Goal: Task Accomplishment & Management: Complete application form

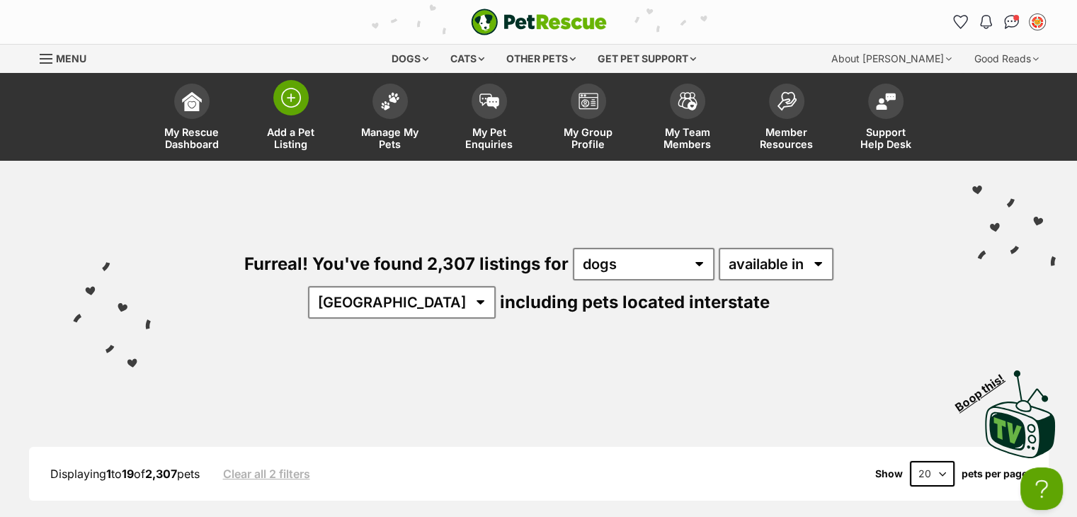
click at [297, 86] on span at bounding box center [290, 97] width 35 height 35
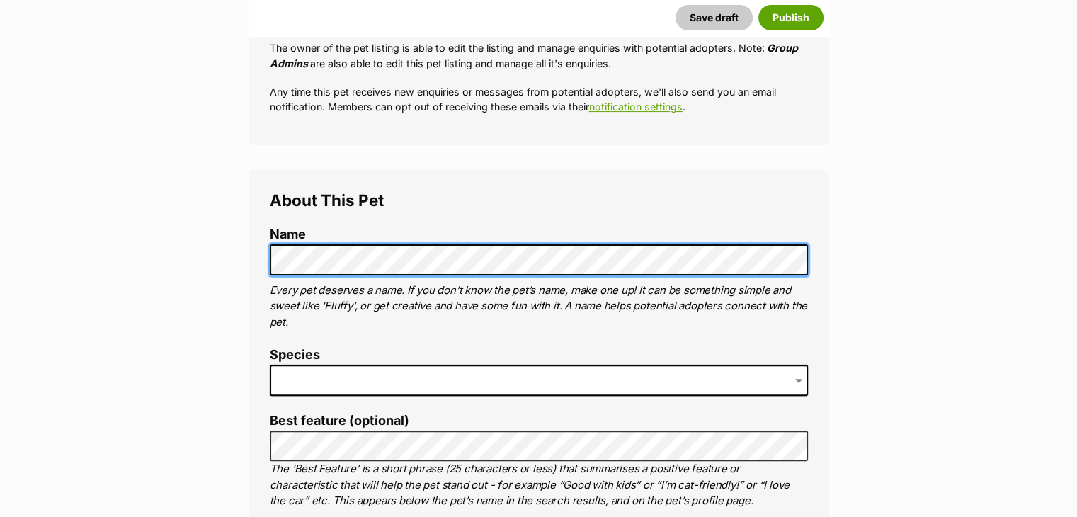
scroll to position [496, 0]
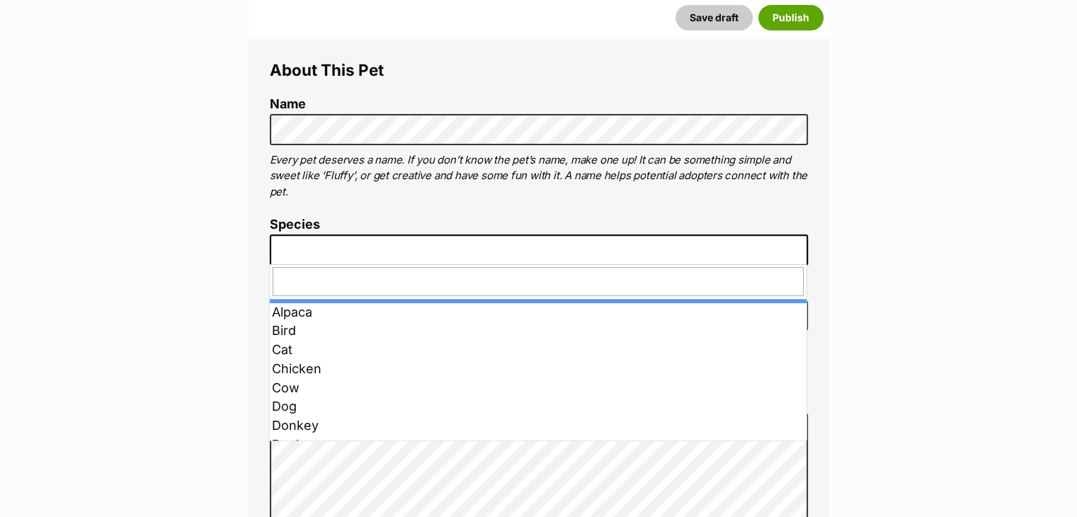
click at [310, 238] on span at bounding box center [539, 249] width 538 height 31
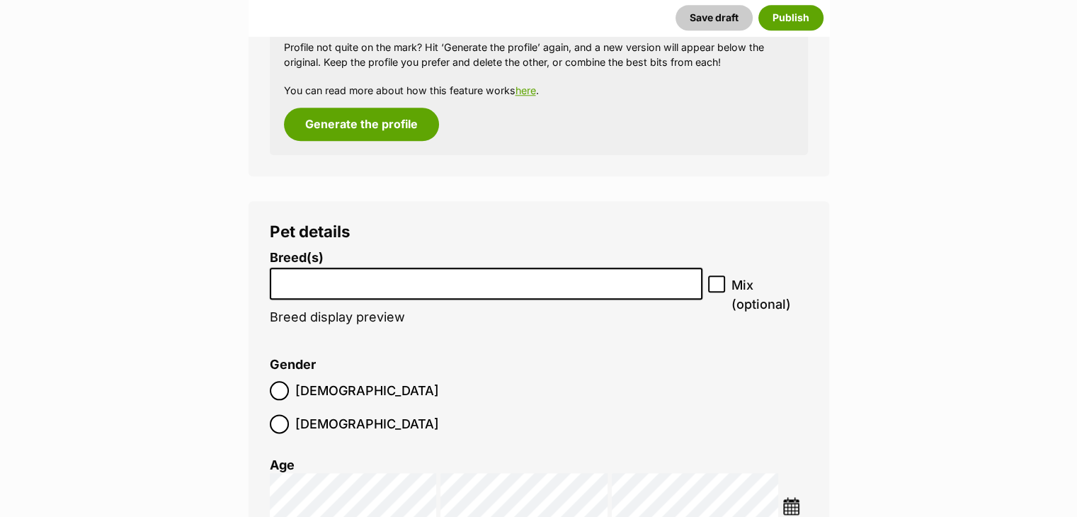
scroll to position [1770, 0]
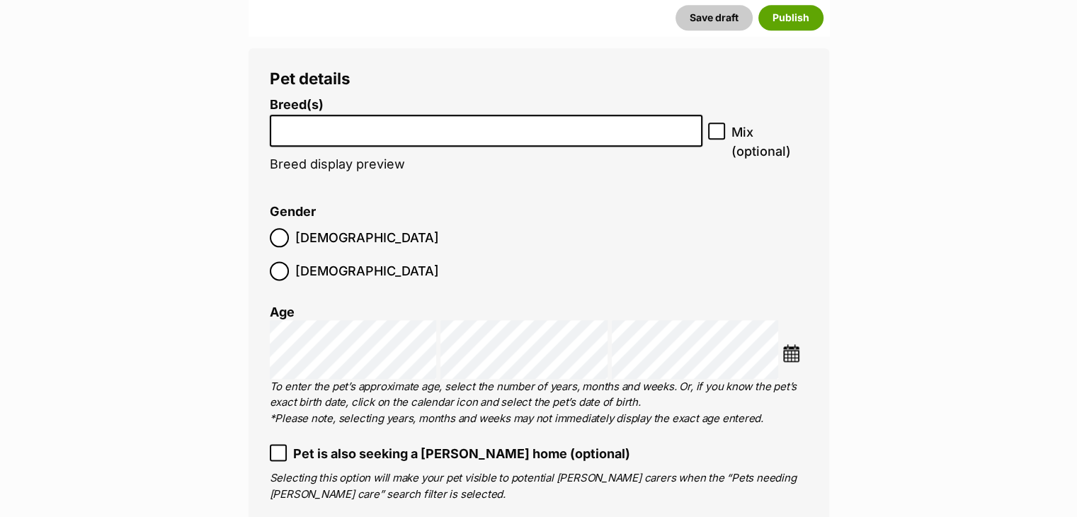
click at [312, 127] on input "search" at bounding box center [486, 127] width 423 height 15
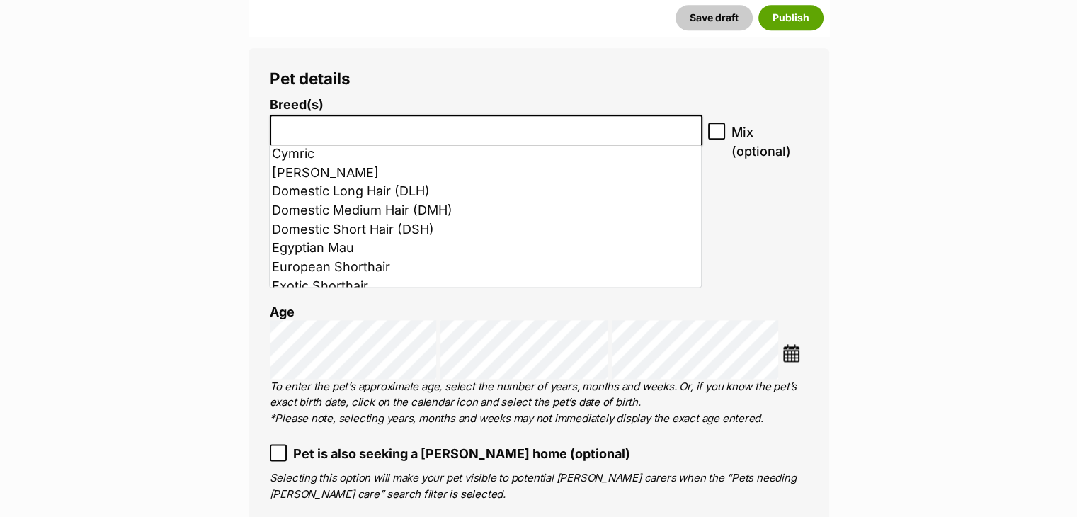
scroll to position [425, 0]
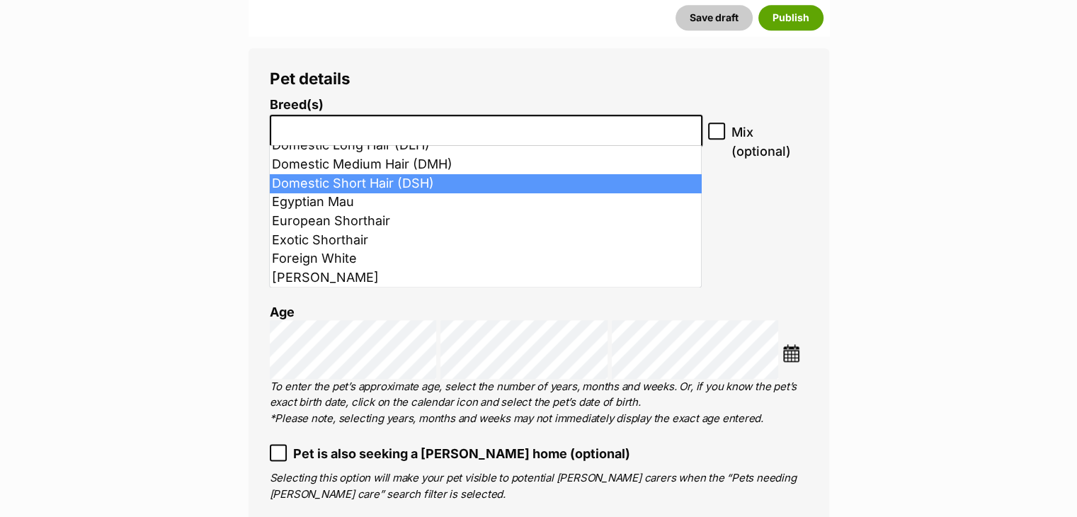
select select "252102"
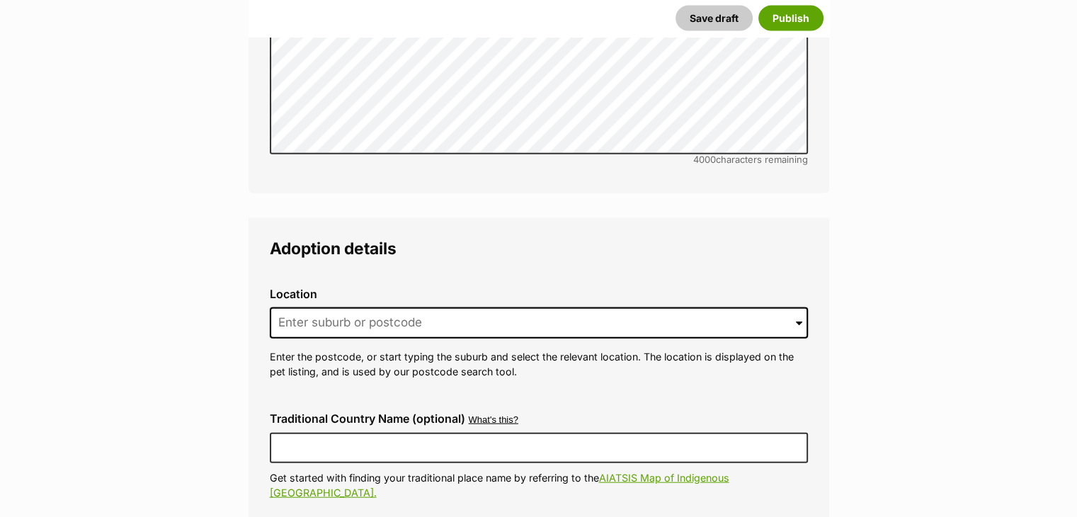
scroll to position [3399, 0]
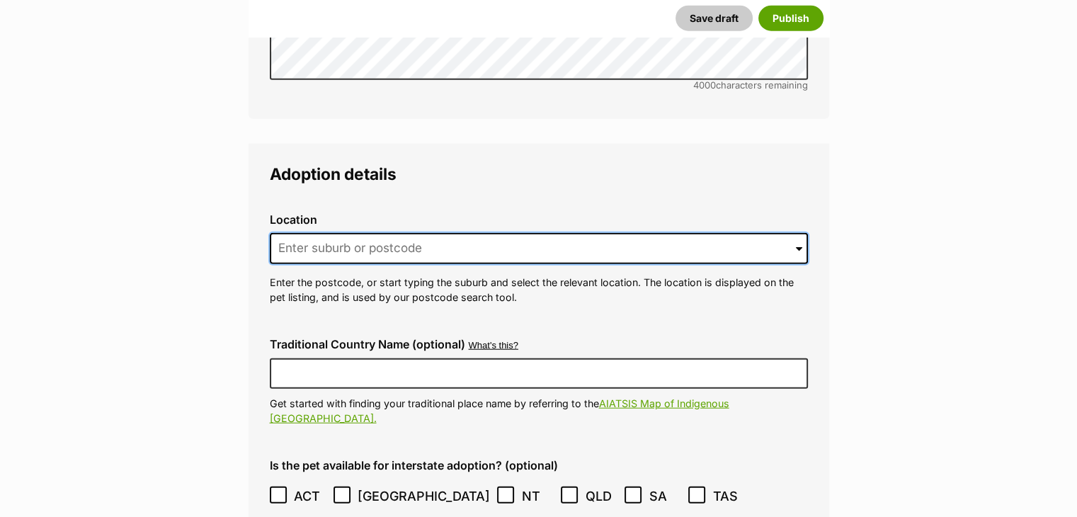
click at [342, 233] on input at bounding box center [539, 248] width 538 height 31
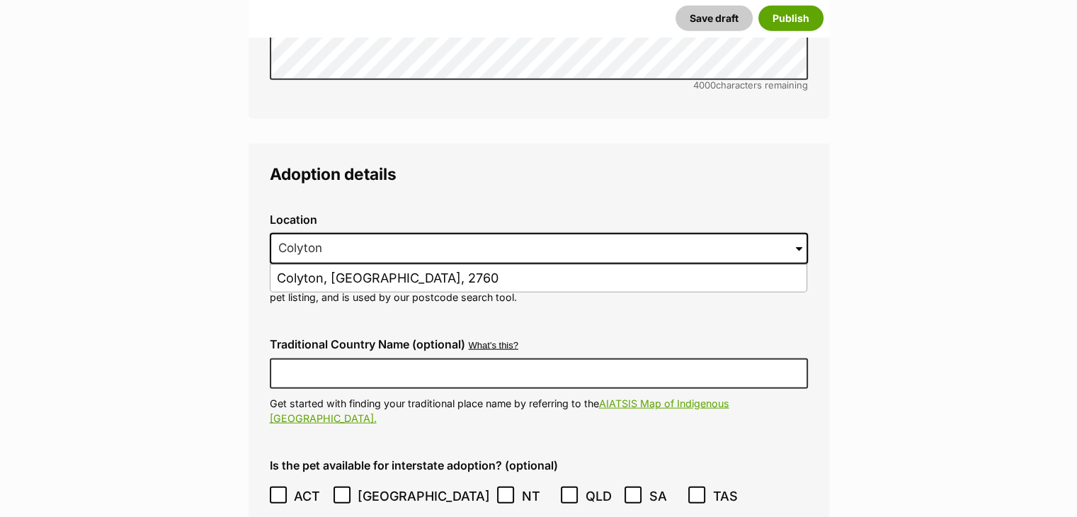
click at [306, 265] on li "Colyton, New South Wales, 2760" at bounding box center [539, 279] width 536 height 28
type input "Colyton, New South Wales, 2760"
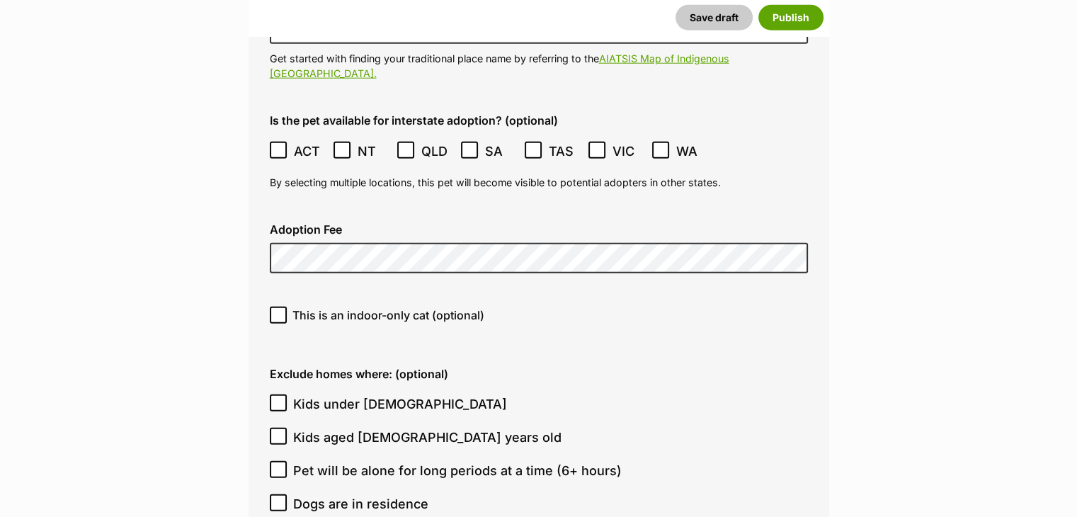
scroll to position [3753, 0]
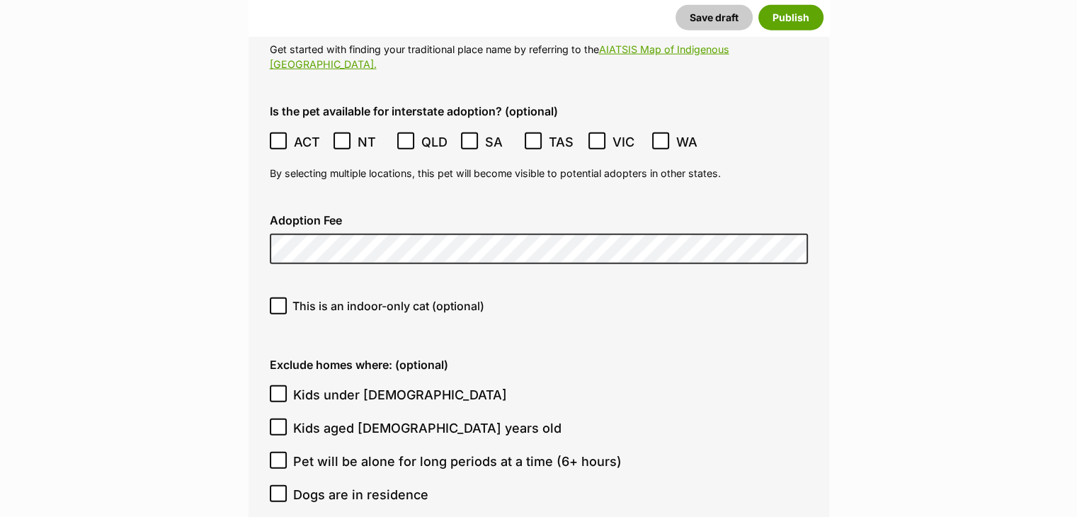
click at [278, 301] on icon at bounding box center [278, 306] width 10 height 10
click at [278, 297] on input "This is an indoor-only cat (optional)" at bounding box center [278, 305] width 17 height 17
checkbox input "true"
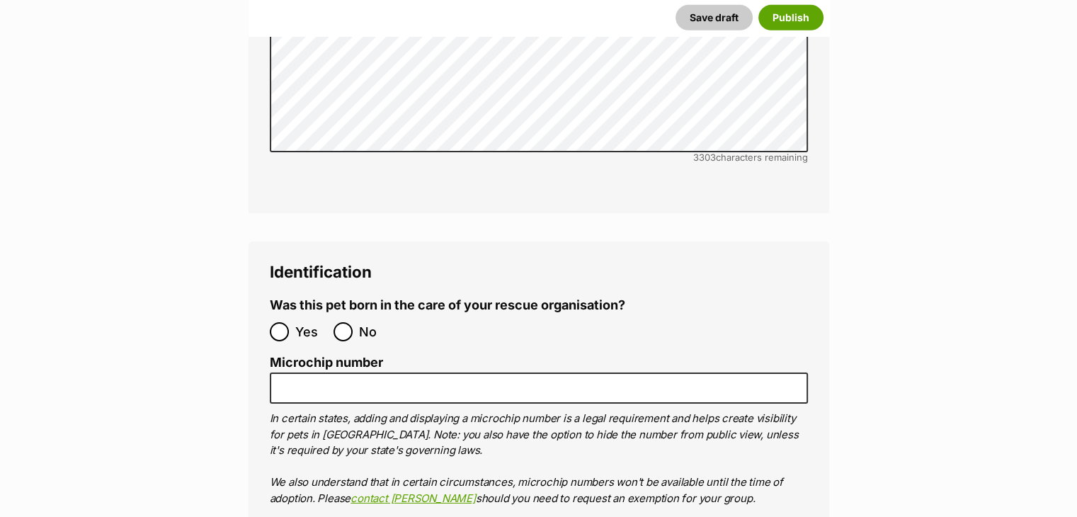
scroll to position [4674, 0]
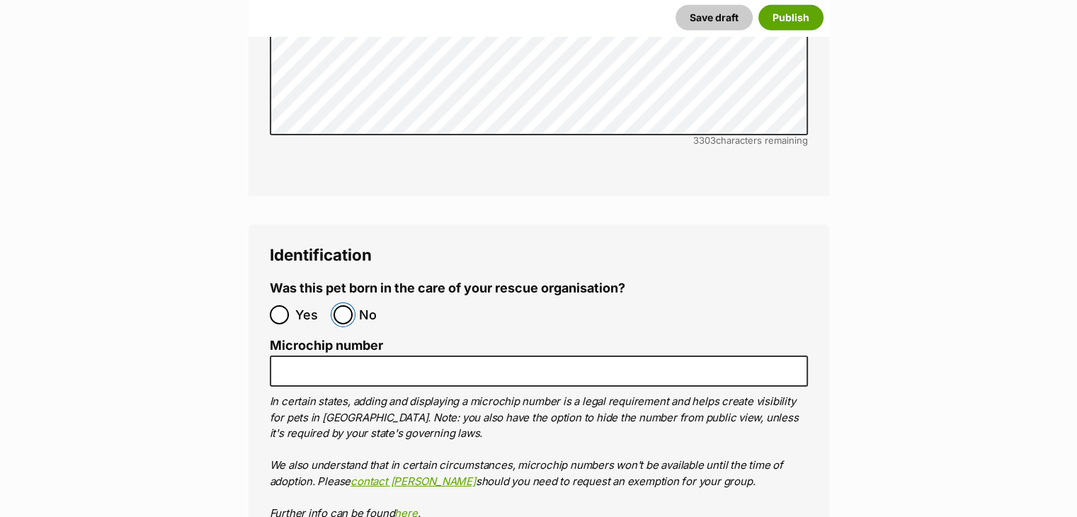
click at [344, 305] on input "No" at bounding box center [343, 314] width 19 height 19
radio input "true"
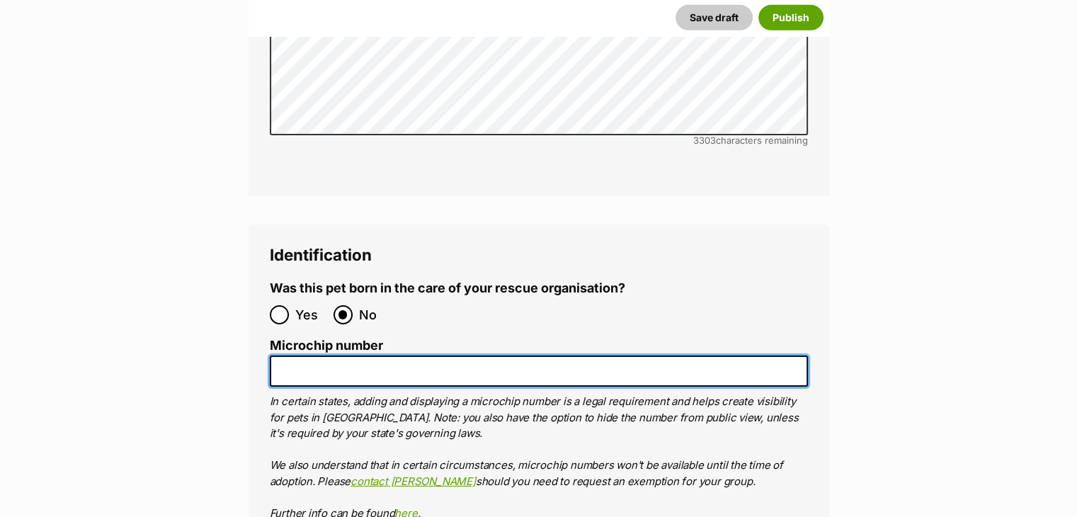
click at [344, 356] on input "Microchip number" at bounding box center [539, 372] width 538 height 32
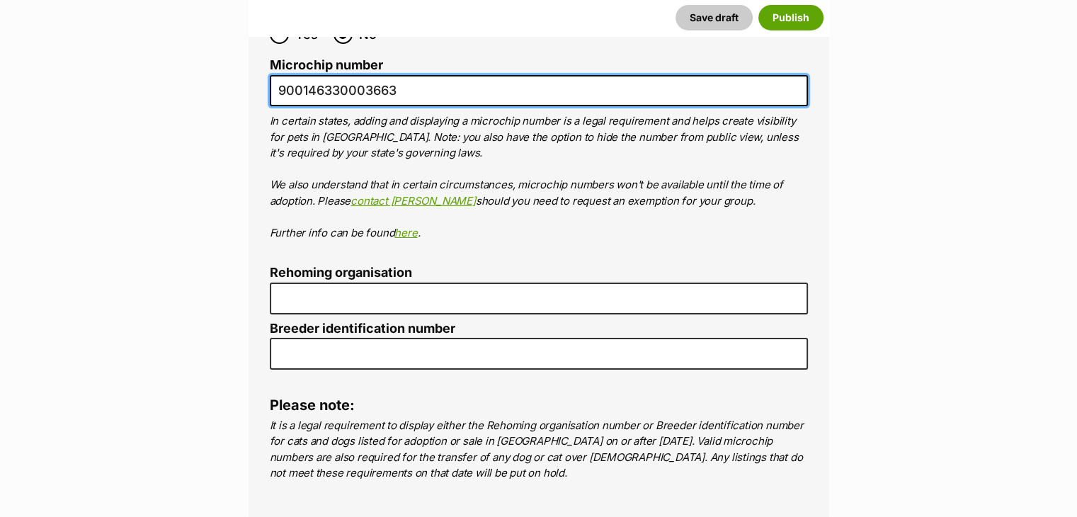
scroll to position [4957, 0]
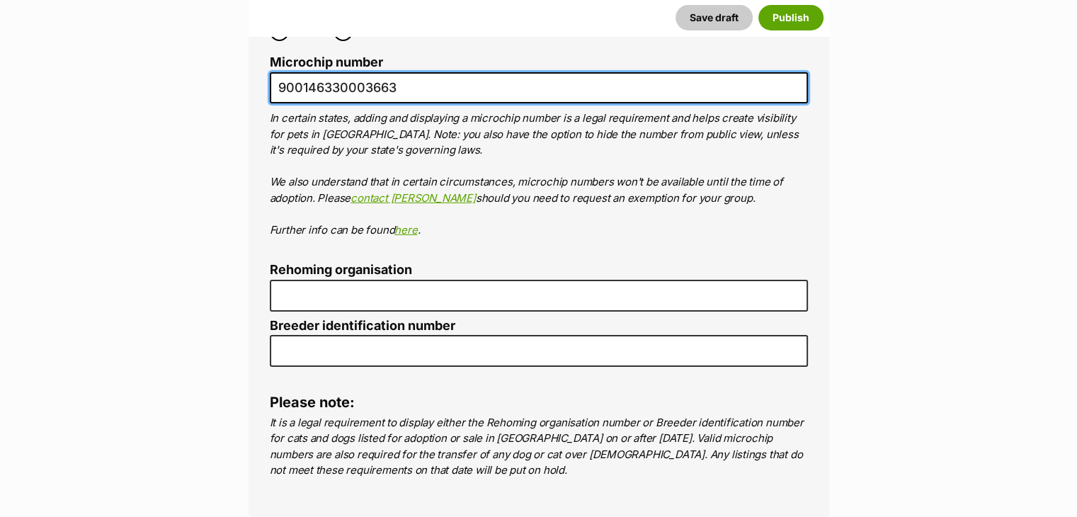
type input "900146330003663"
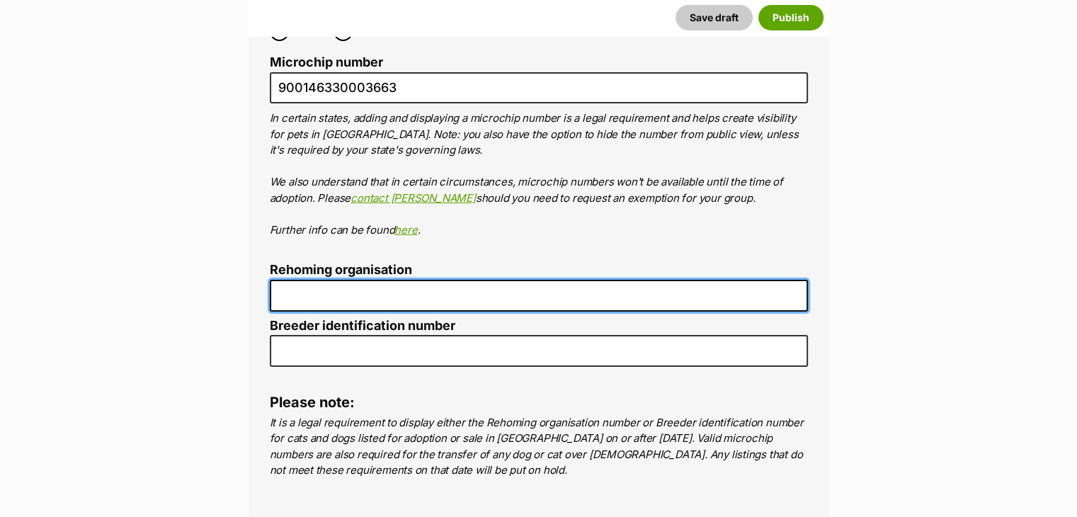
click at [328, 280] on input "Rehoming organisation" at bounding box center [539, 296] width 538 height 32
type input "R251000014"
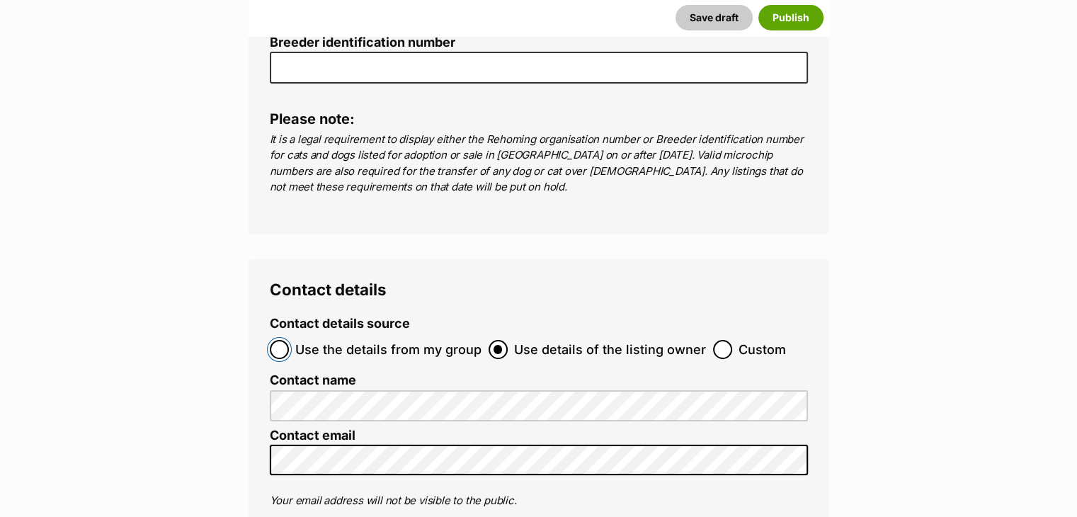
click at [280, 340] on input "Use the details from my group" at bounding box center [279, 349] width 19 height 19
radio input "true"
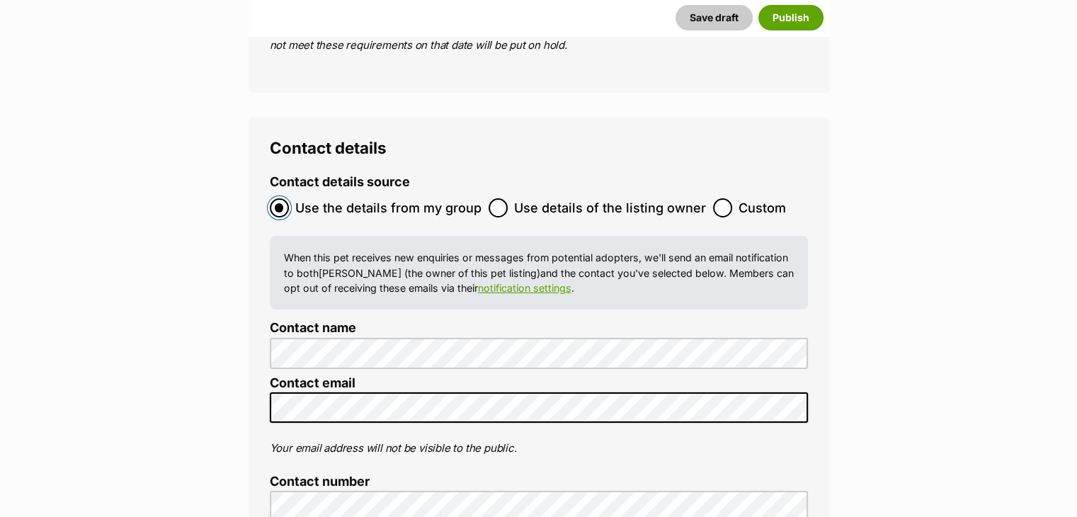
scroll to position [5665, 0]
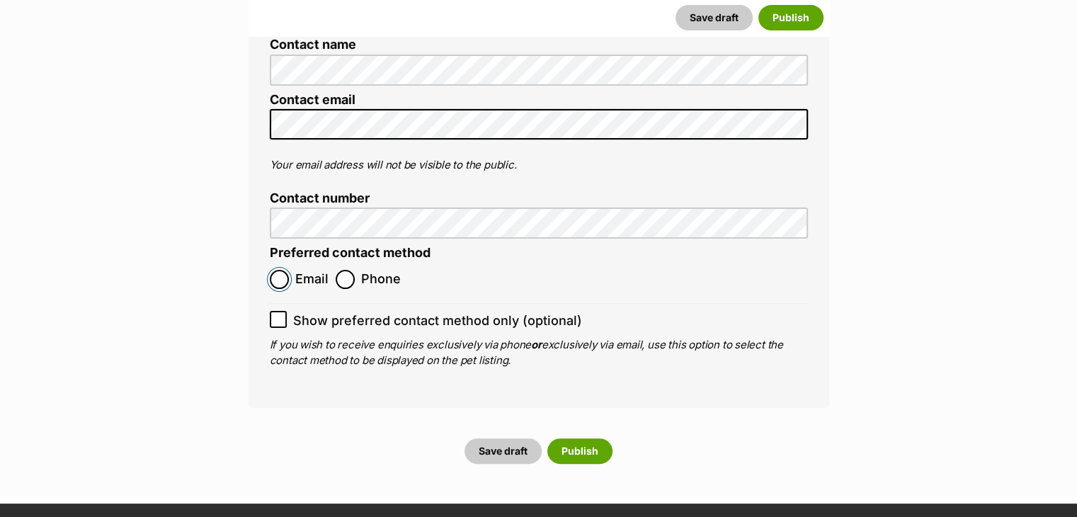
drag, startPoint x: 278, startPoint y: 208, endPoint x: 272, endPoint y: 215, distance: 9.0
click at [278, 270] on input "Email" at bounding box center [279, 279] width 19 height 19
radio input "true"
click at [276, 314] on icon at bounding box center [278, 319] width 10 height 10
click at [276, 311] on input "Show preferred contact method only (optional)" at bounding box center [278, 319] width 17 height 17
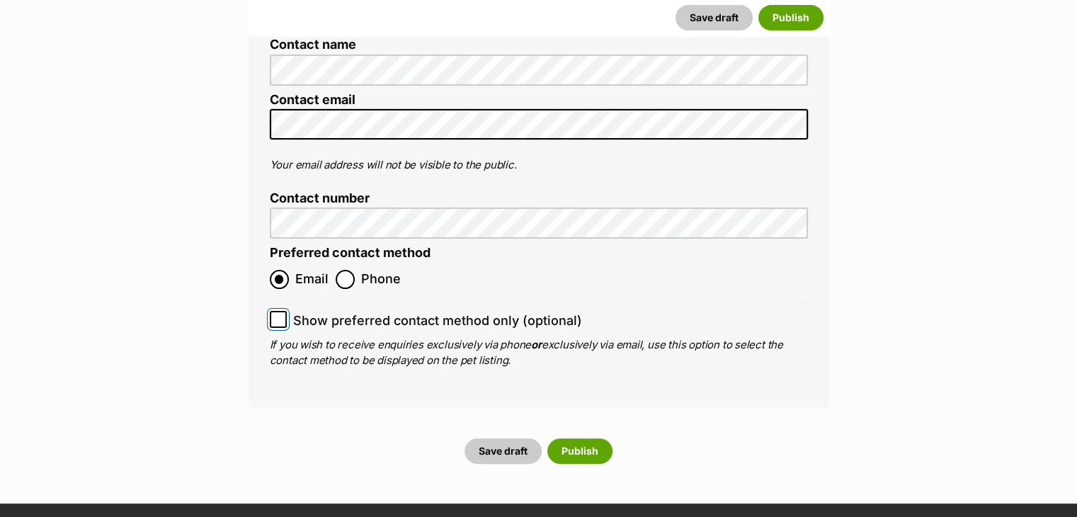
checkbox input "true"
click at [559, 438] on button "Publish" at bounding box center [579, 450] width 65 height 25
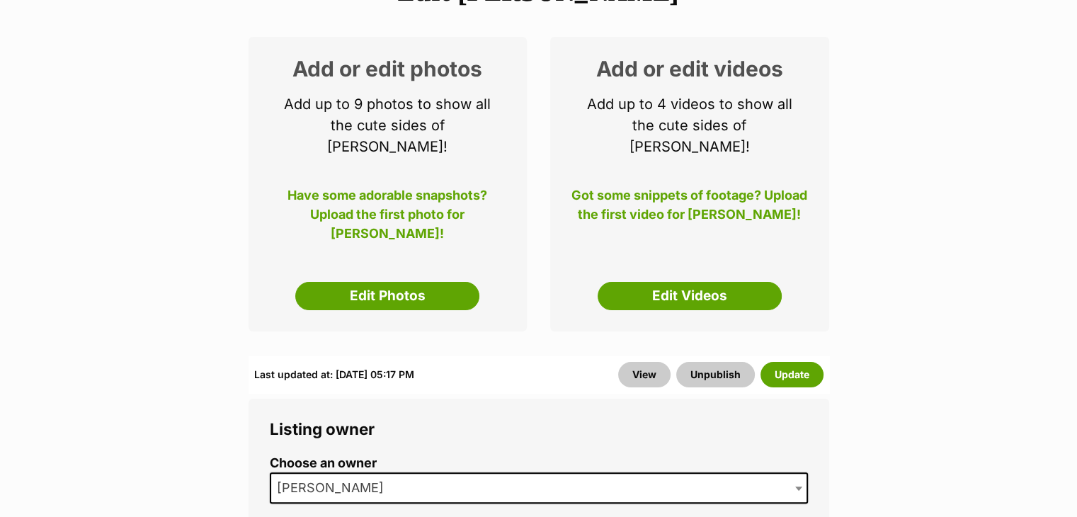
scroll to position [212, 0]
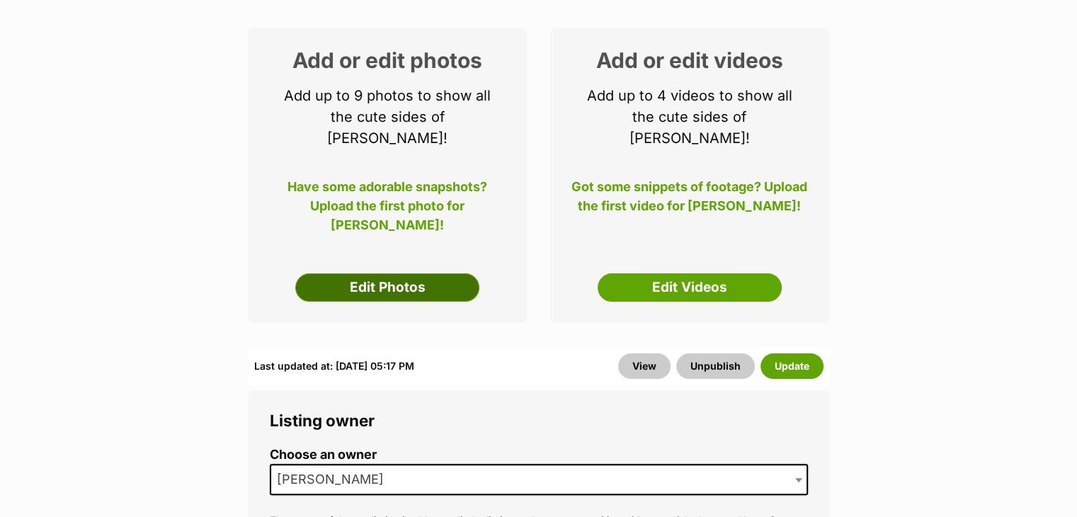
click at [402, 273] on link "Edit Photos" at bounding box center [387, 287] width 184 height 28
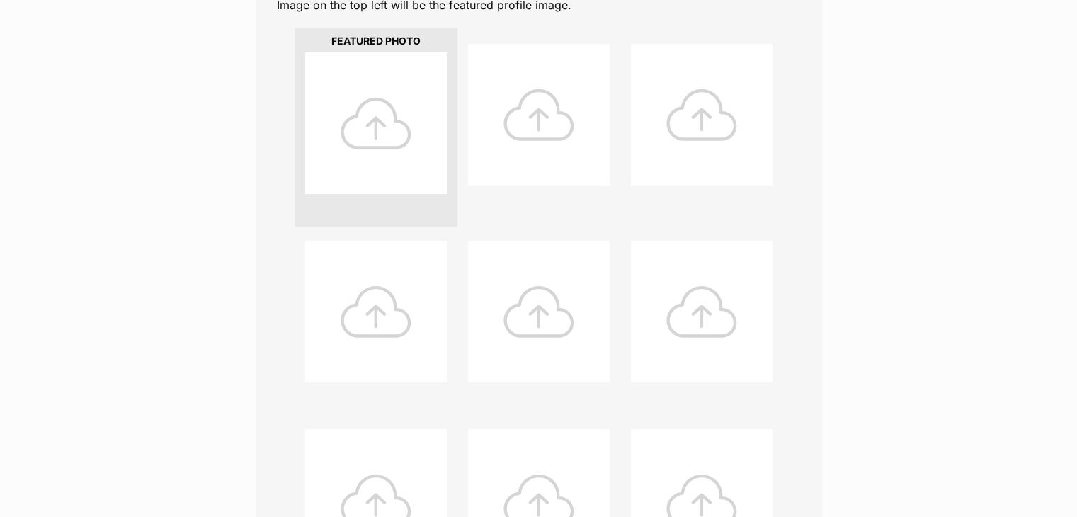
scroll to position [283, 0]
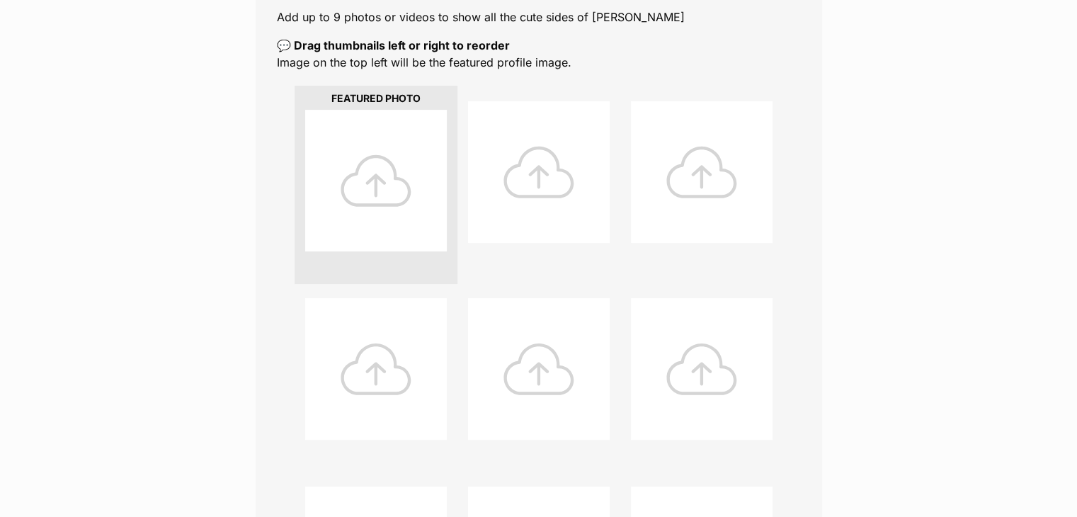
click at [399, 149] on div at bounding box center [376, 181] width 142 height 142
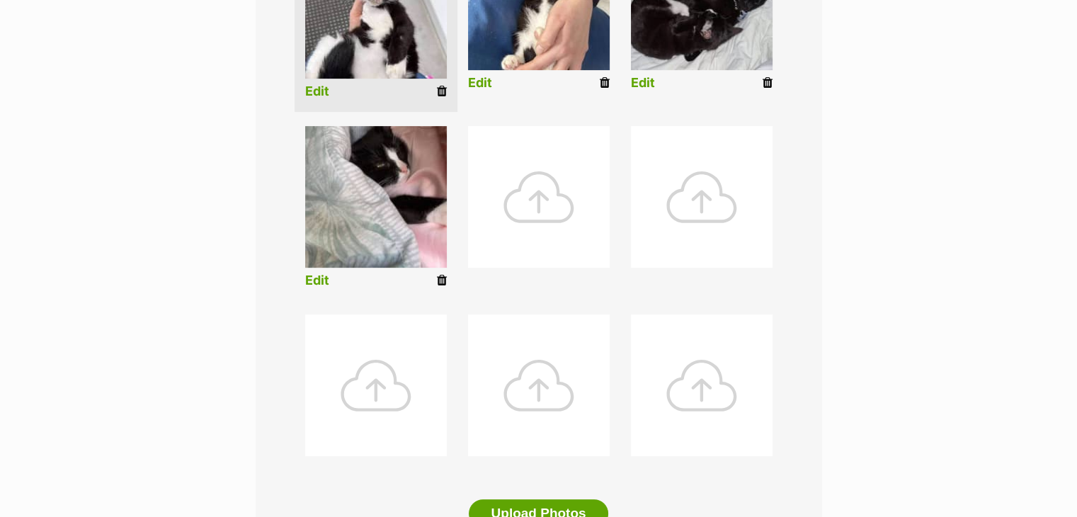
scroll to position [496, 0]
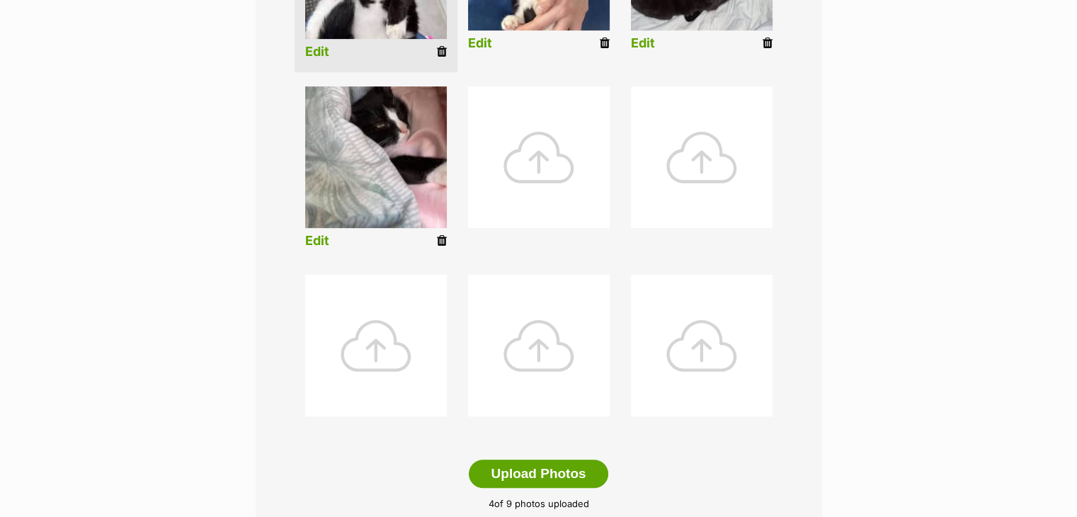
click at [307, 234] on link "Edit" at bounding box center [317, 241] width 24 height 15
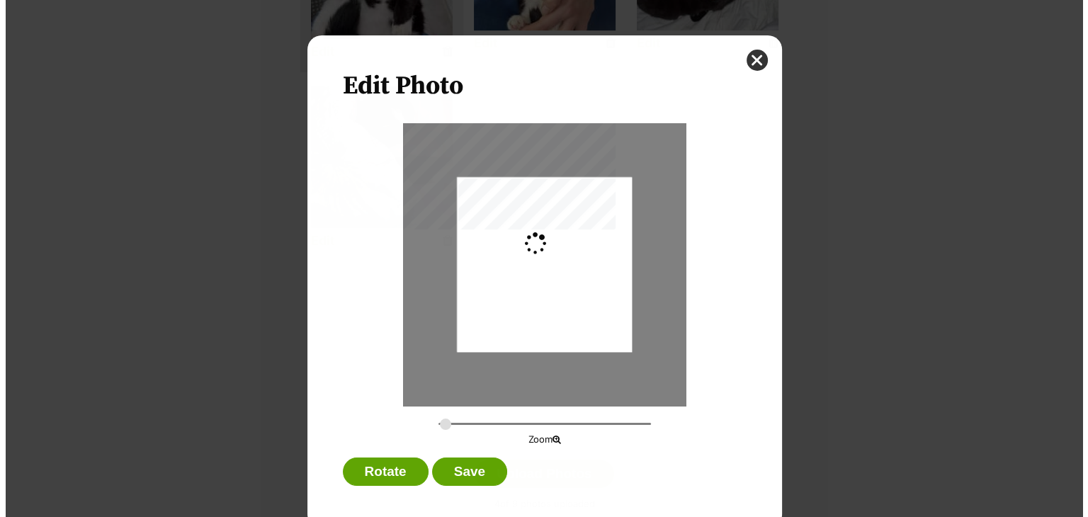
scroll to position [0, 0]
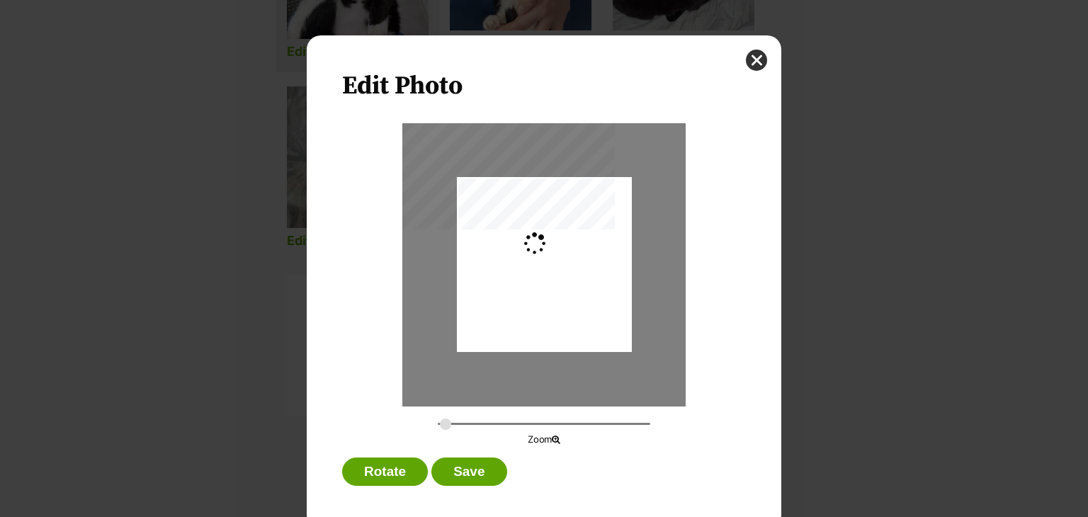
type input "0.2744"
drag, startPoint x: 525, startPoint y: 266, endPoint x: 528, endPoint y: 283, distance: 17.2
click at [528, 283] on div "Dialog Window - Close (Press escape to close)" at bounding box center [544, 286] width 175 height 219
click at [460, 474] on button "Save" at bounding box center [468, 471] width 75 height 28
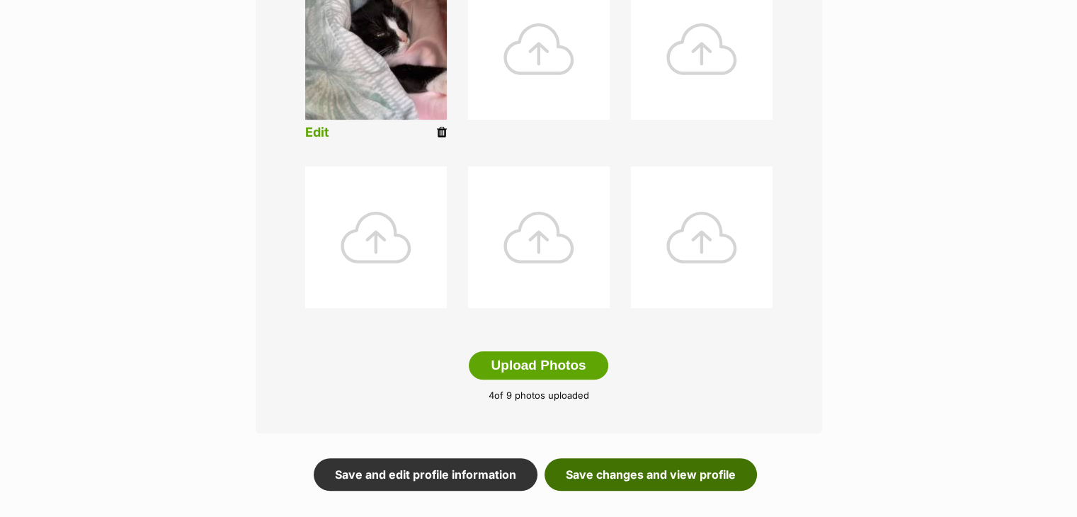
scroll to position [637, 0]
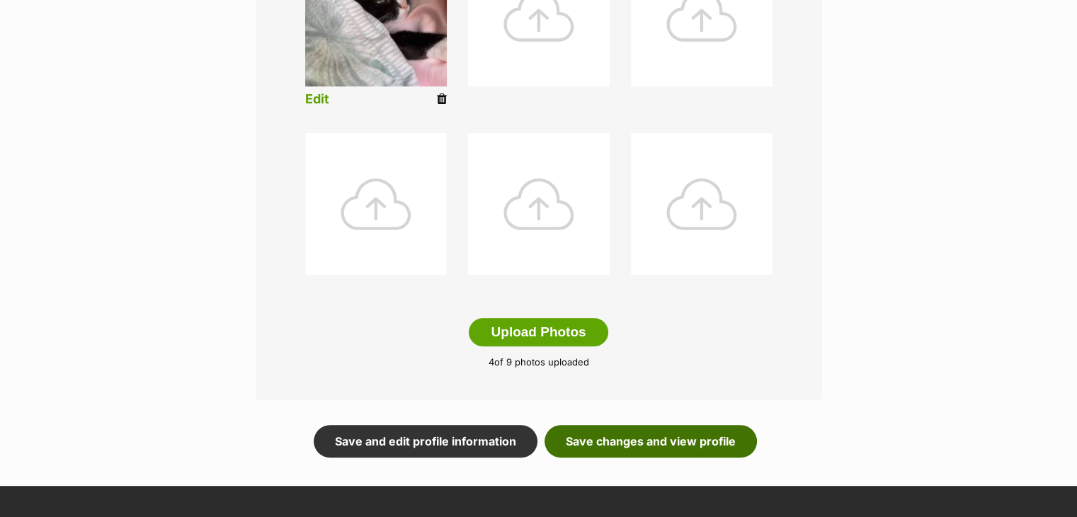
click at [670, 439] on link "Save changes and view profile" at bounding box center [651, 441] width 212 height 33
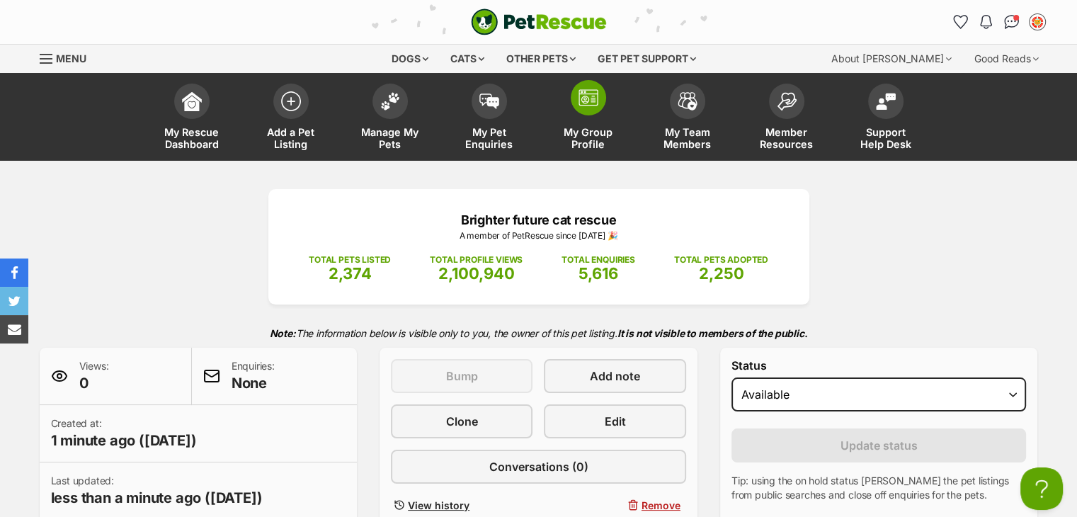
click at [574, 98] on span at bounding box center [588, 97] width 35 height 35
